Goal: Transaction & Acquisition: Download file/media

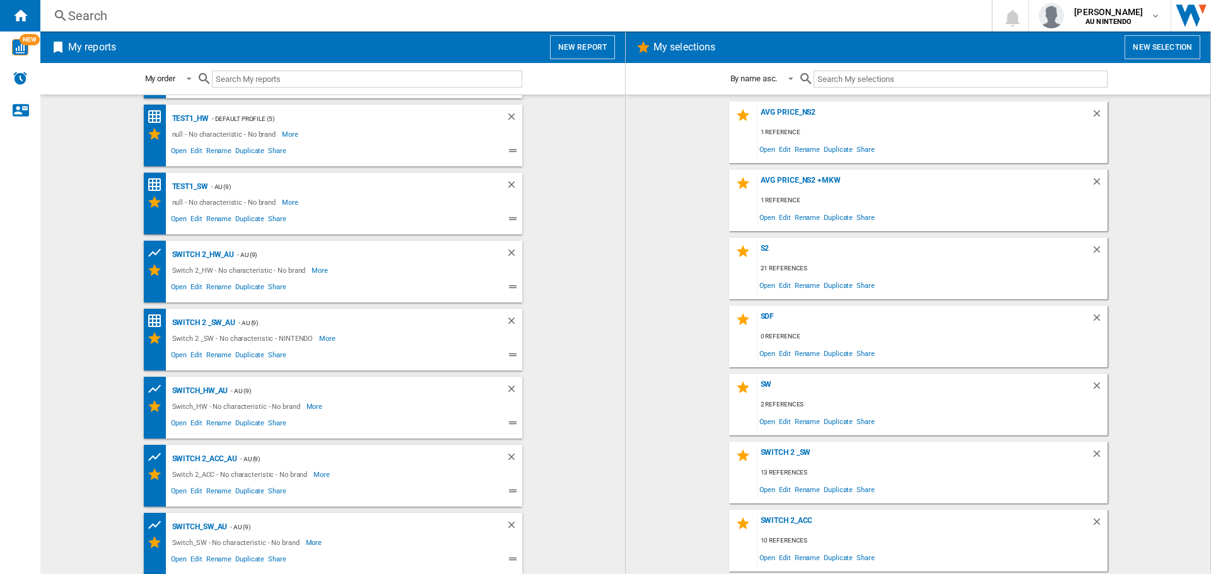
scroll to position [66, 0]
click at [214, 320] on div "Switch 2 _SW_AU" at bounding box center [202, 323] width 67 height 16
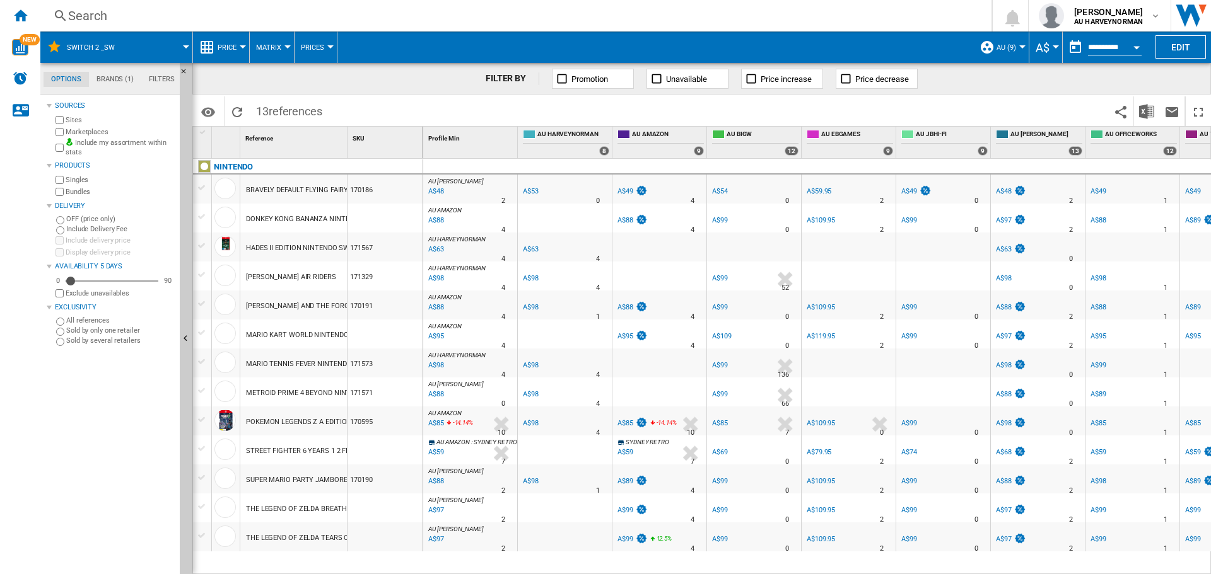
click at [1100, 52] on input "**********" at bounding box center [1115, 49] width 54 height 11
click at [1137, 41] on button "Open calendar" at bounding box center [1136, 45] width 23 height 23
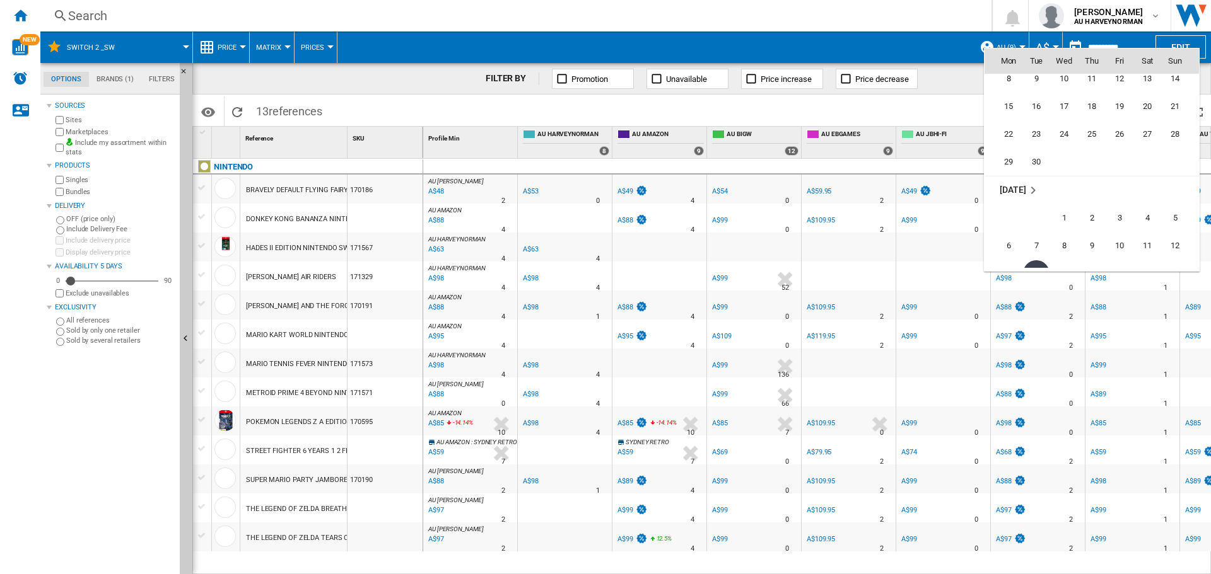
scroll to position [5889, 0]
click at [1008, 175] on span "29" at bounding box center [1008, 185] width 25 height 25
type input "**********"
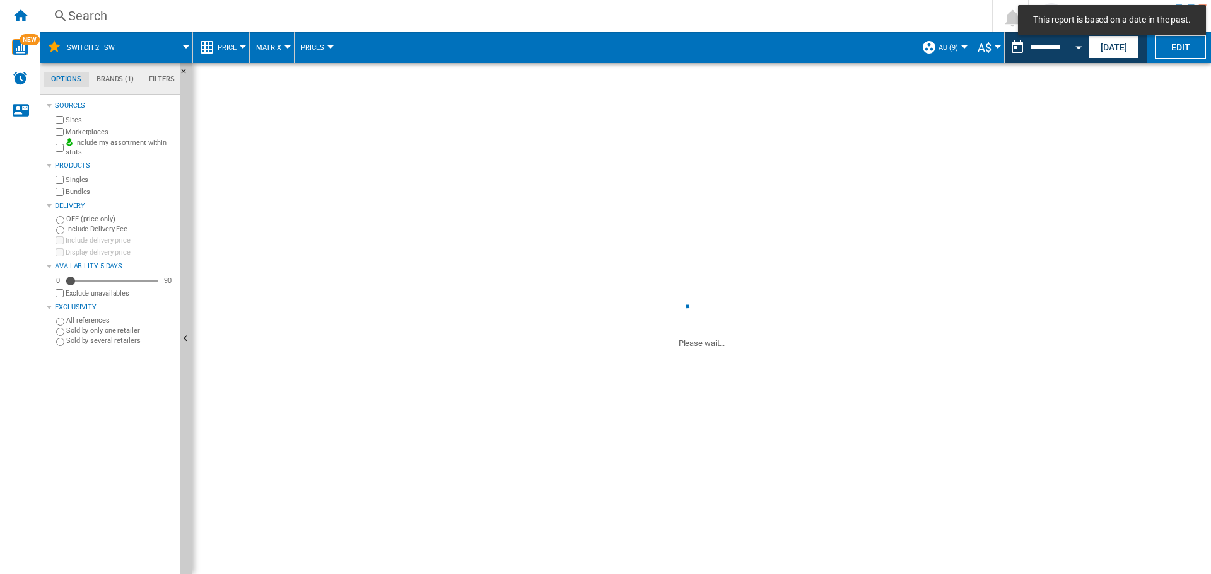
click at [233, 49] on span "Price" at bounding box center [227, 48] width 19 height 8
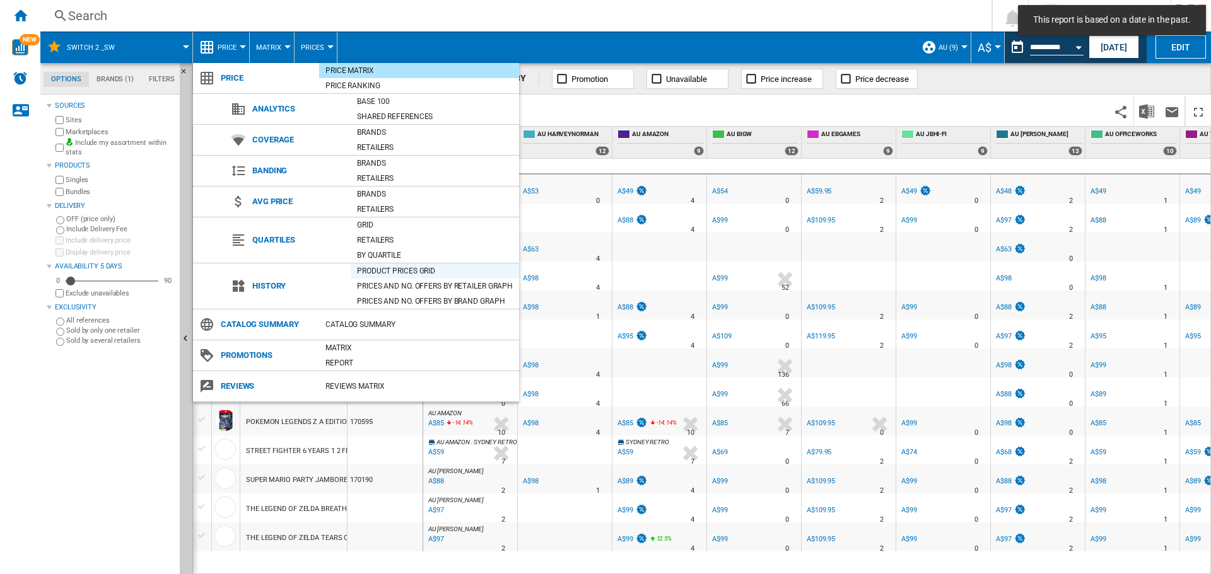
click at [368, 269] on div "Product prices grid" at bounding box center [435, 271] width 168 height 13
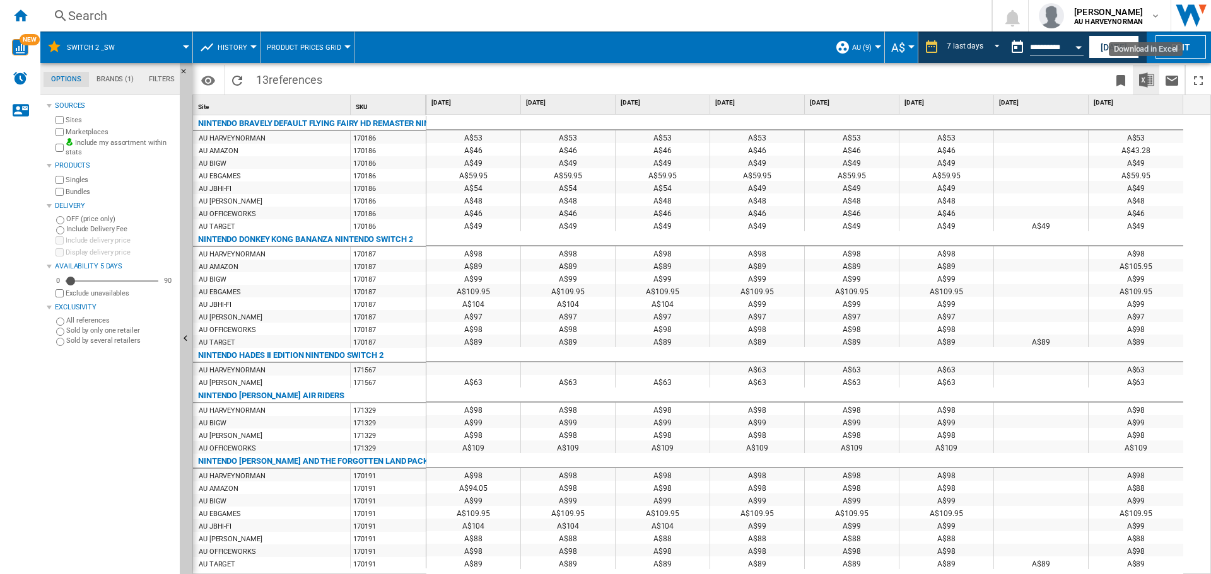
click at [1146, 78] on img "Download in Excel" at bounding box center [1146, 80] width 15 height 15
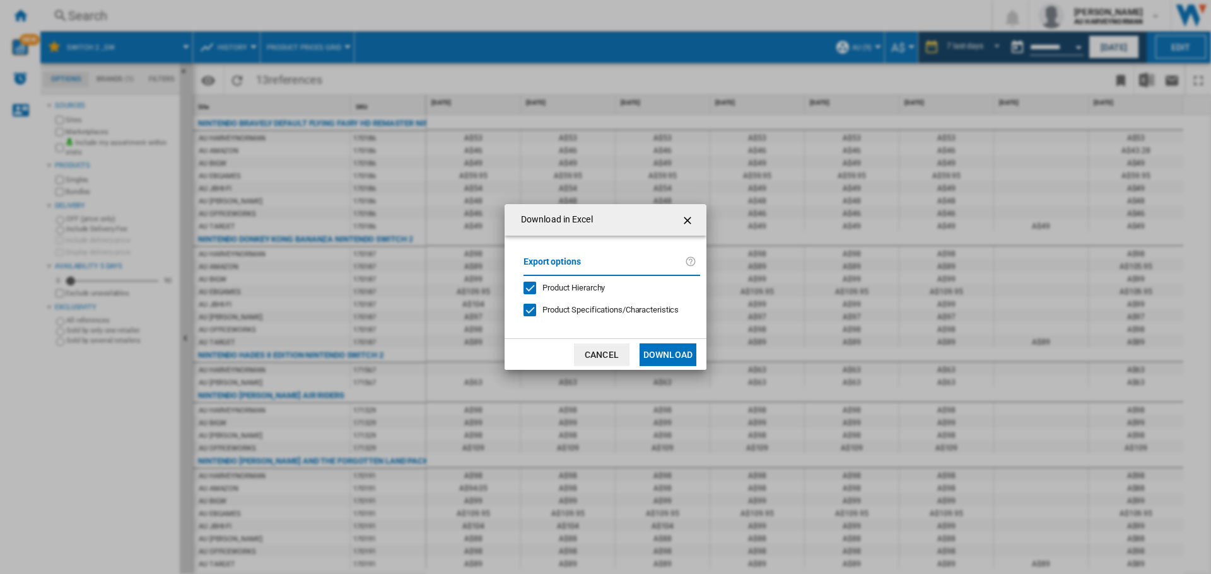
click at [665, 363] on button "Download" at bounding box center [667, 355] width 57 height 23
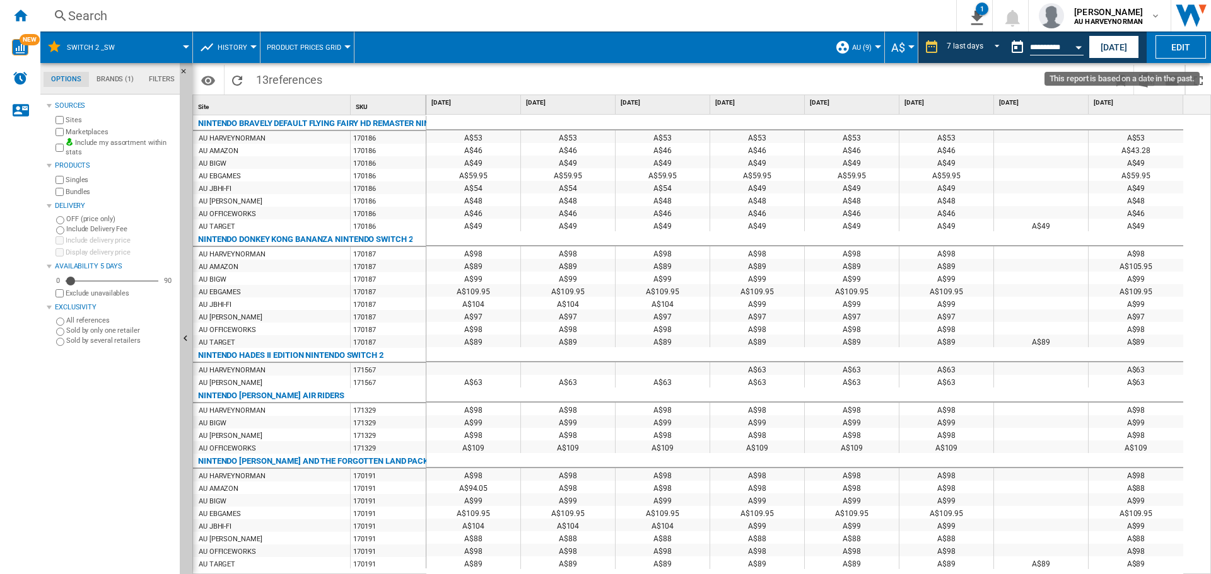
click at [1081, 43] on button "Open calendar" at bounding box center [1078, 45] width 23 height 23
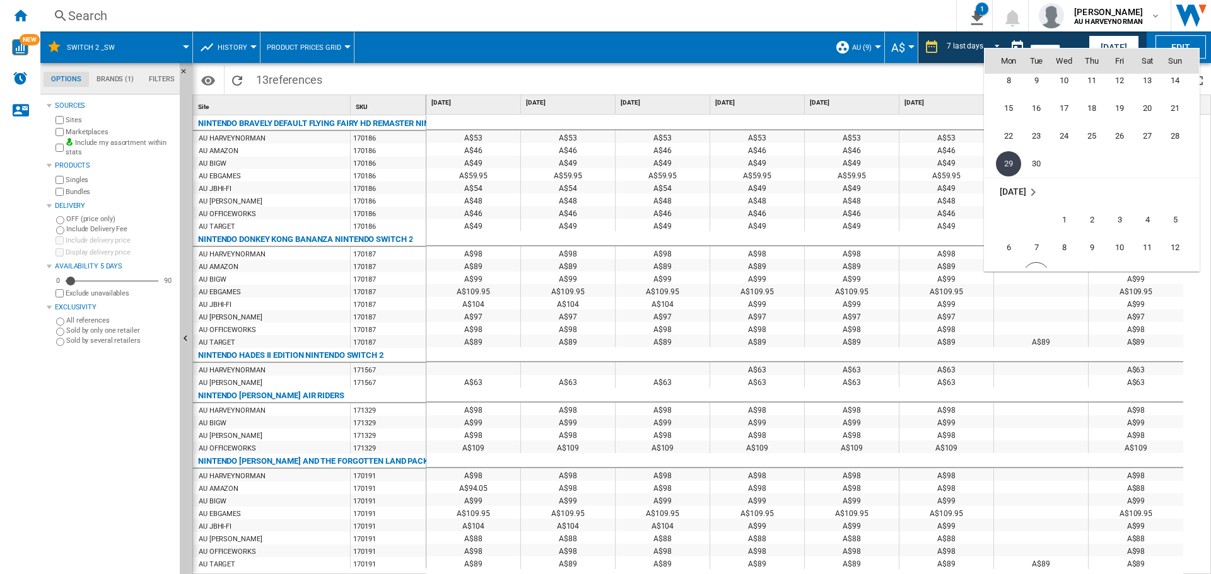
scroll to position [5974, 0]
click at [1012, 185] on span "6" at bounding box center [1008, 184] width 25 height 25
type input "**********"
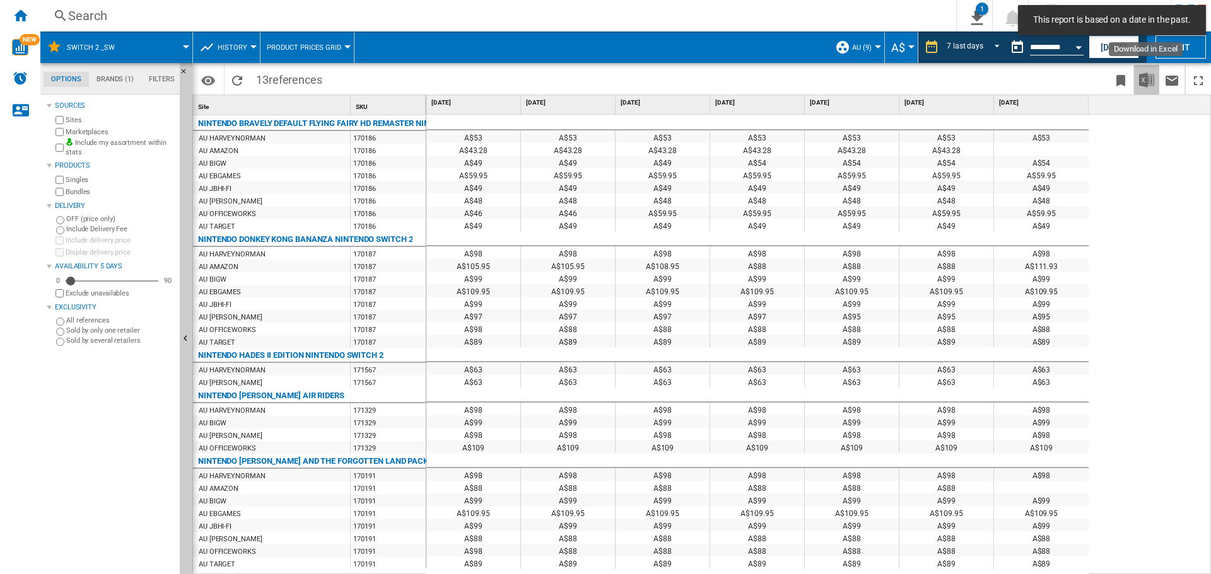
click at [1141, 79] on img "Download in Excel" at bounding box center [1146, 80] width 15 height 15
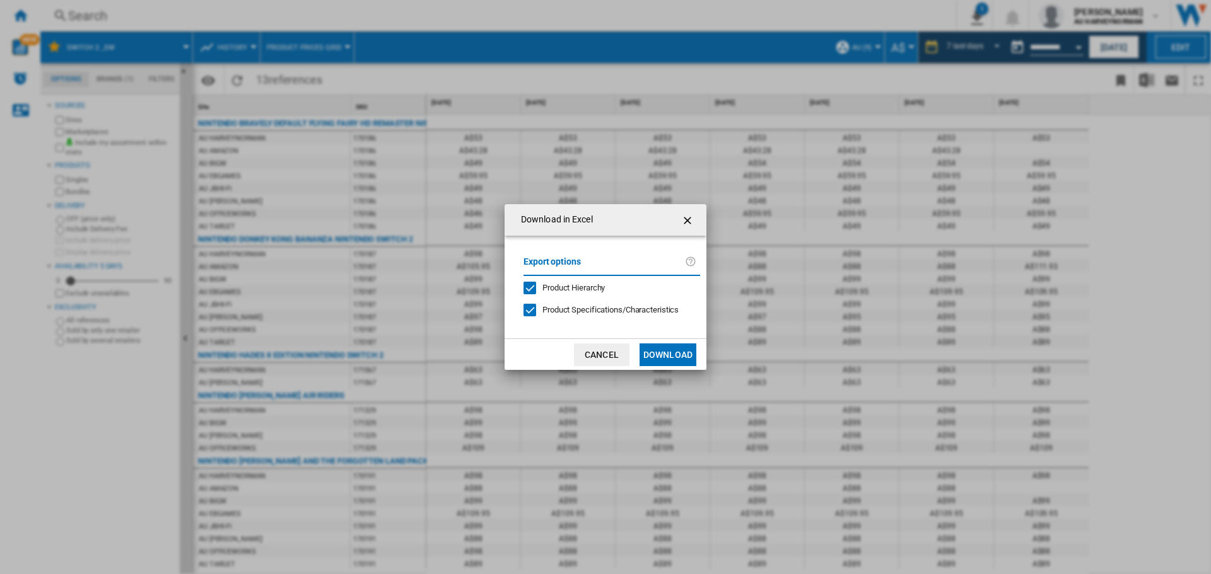
click at [671, 351] on button "Download" at bounding box center [667, 355] width 57 height 23
